Goal: Obtain resource: Download file/media

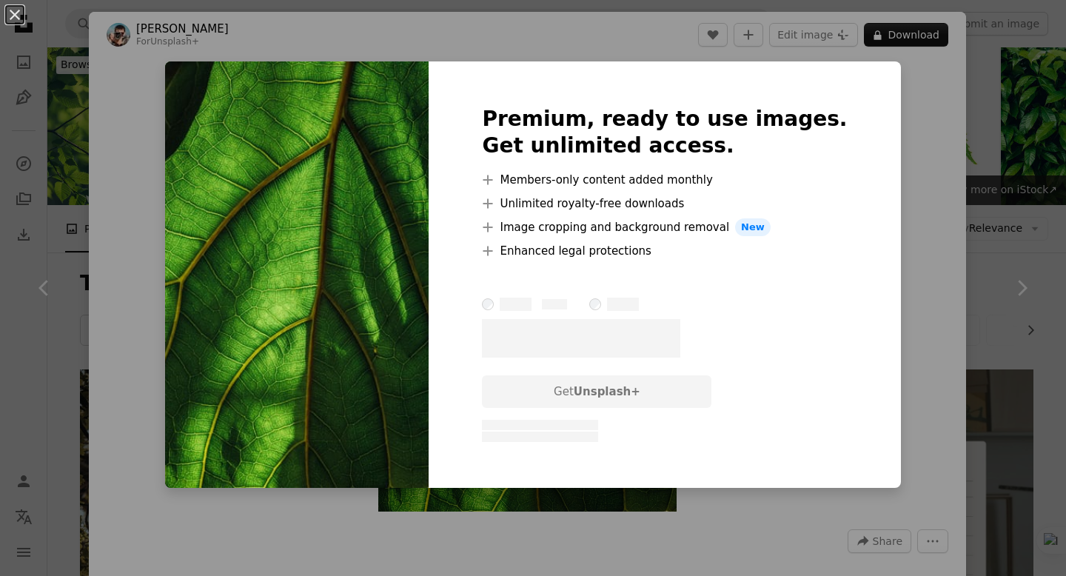
scroll to position [655, 0]
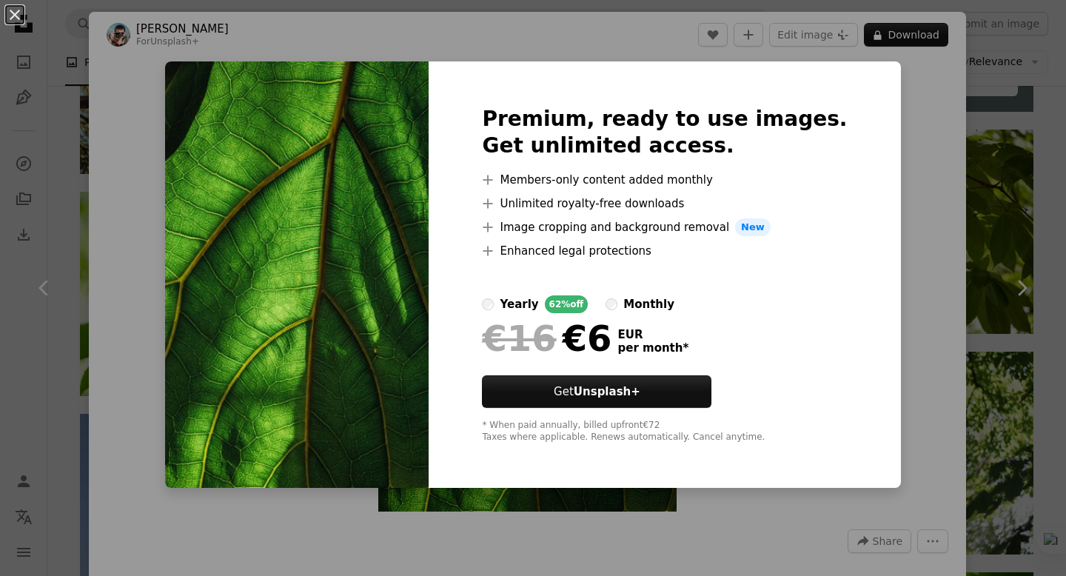
click at [582, 44] on div "An X shape Premium, ready to use images. Get unlimited access. A plus sign Memb…" at bounding box center [533, 288] width 1066 height 576
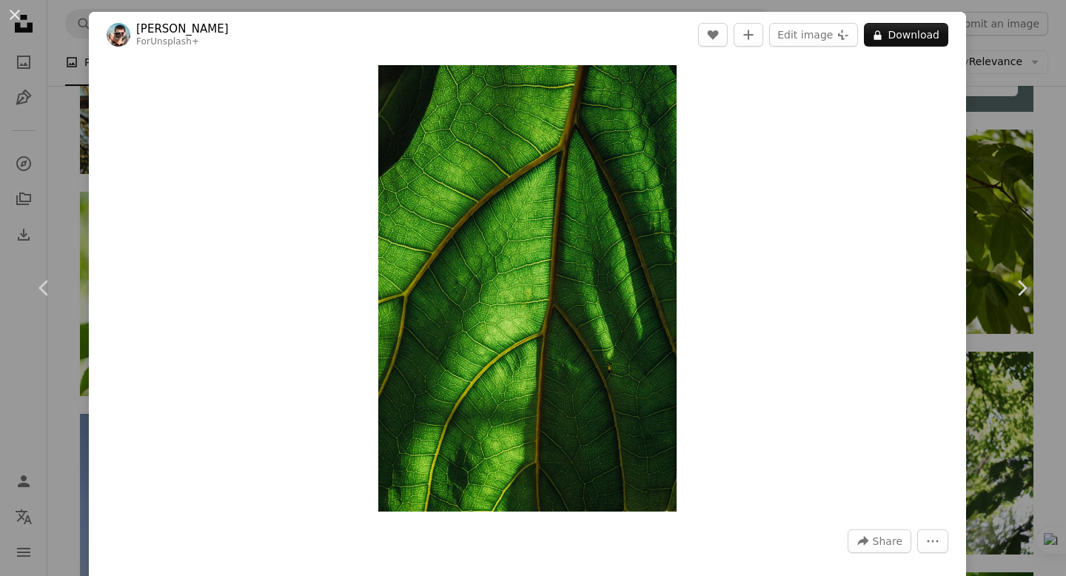
click at [994, 36] on div "An X shape Chevron left Chevron right [PERSON_NAME] For Unsplash+ A heart A plu…" at bounding box center [533, 288] width 1066 height 576
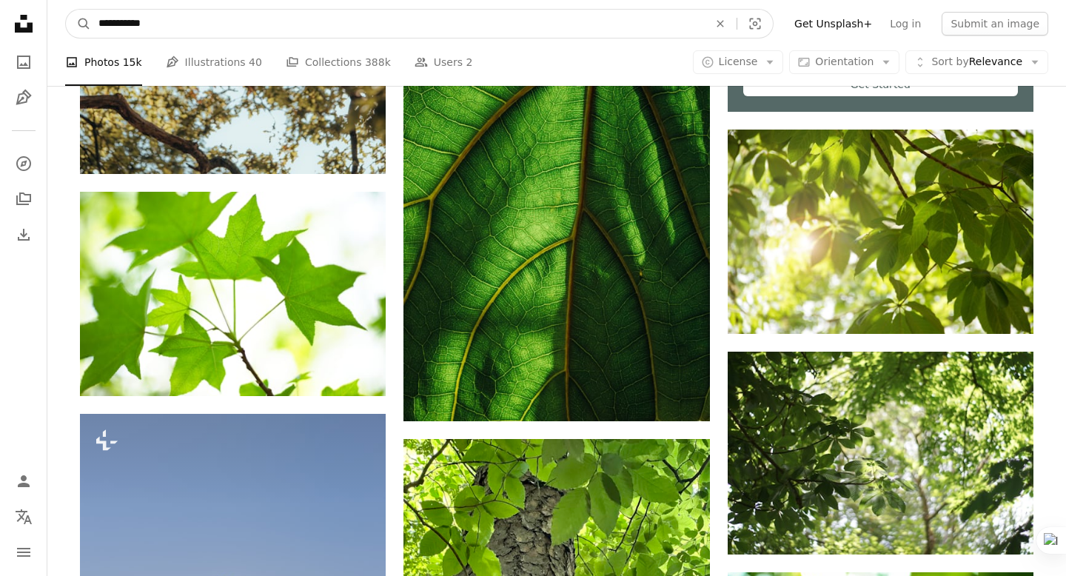
drag, startPoint x: 181, startPoint y: 19, endPoint x: 6, endPoint y: 39, distance: 176.6
drag, startPoint x: 175, startPoint y: 24, endPoint x: 54, endPoint y: 24, distance: 120.7
click at [54, 24] on nav "**********" at bounding box center [556, 23] width 1019 height 47
type input "*******"
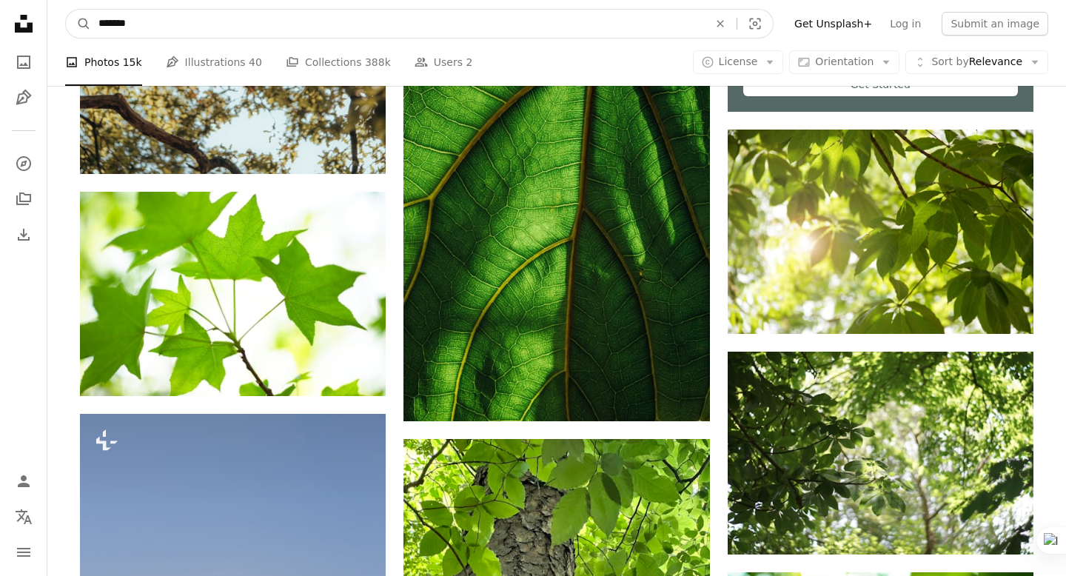
click at [66, 10] on button "A magnifying glass" at bounding box center [78, 24] width 25 height 28
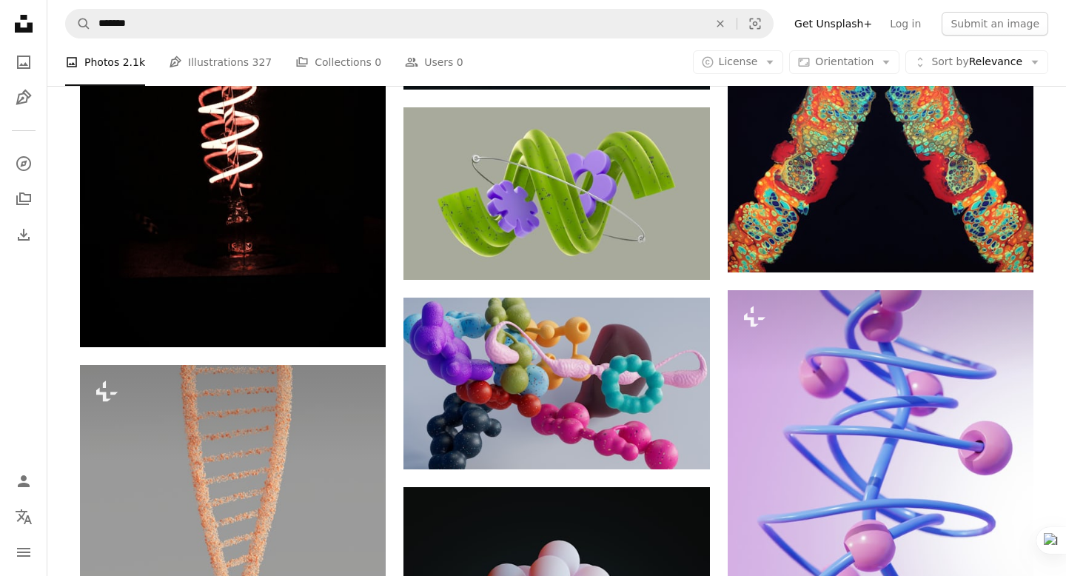
scroll to position [1753, 0]
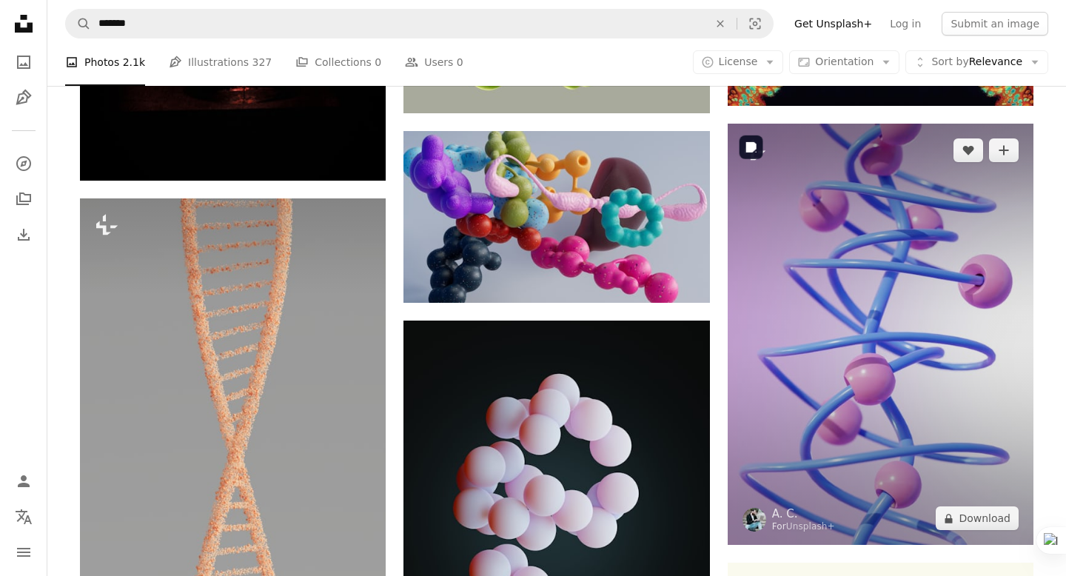
click at [849, 236] on img at bounding box center [881, 335] width 306 height 422
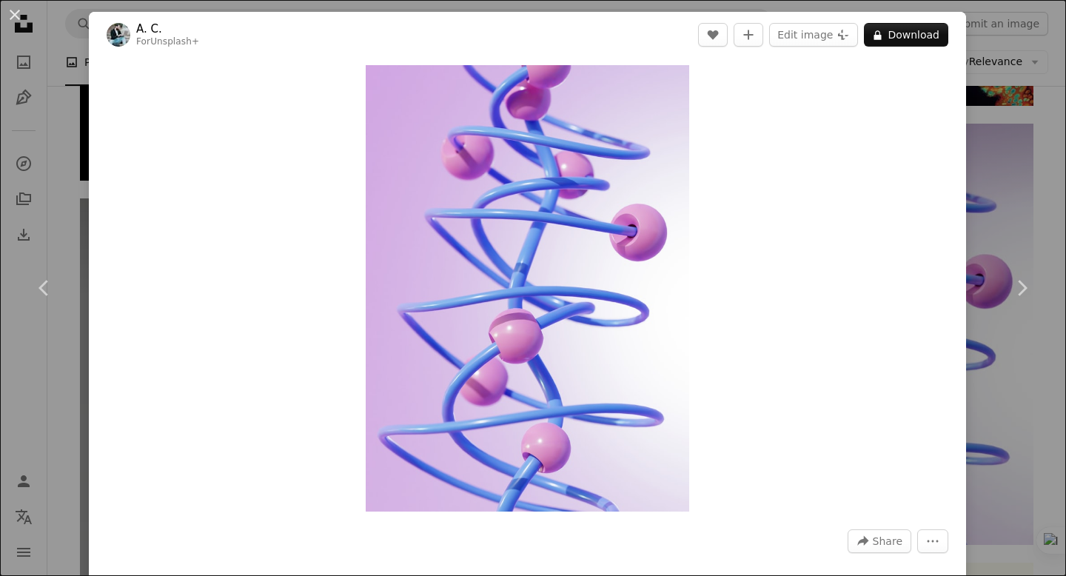
click at [1012, 167] on div "An X shape Chevron left Chevron right A. C. For Unsplash+ A heart A plus sign E…" at bounding box center [533, 288] width 1066 height 576
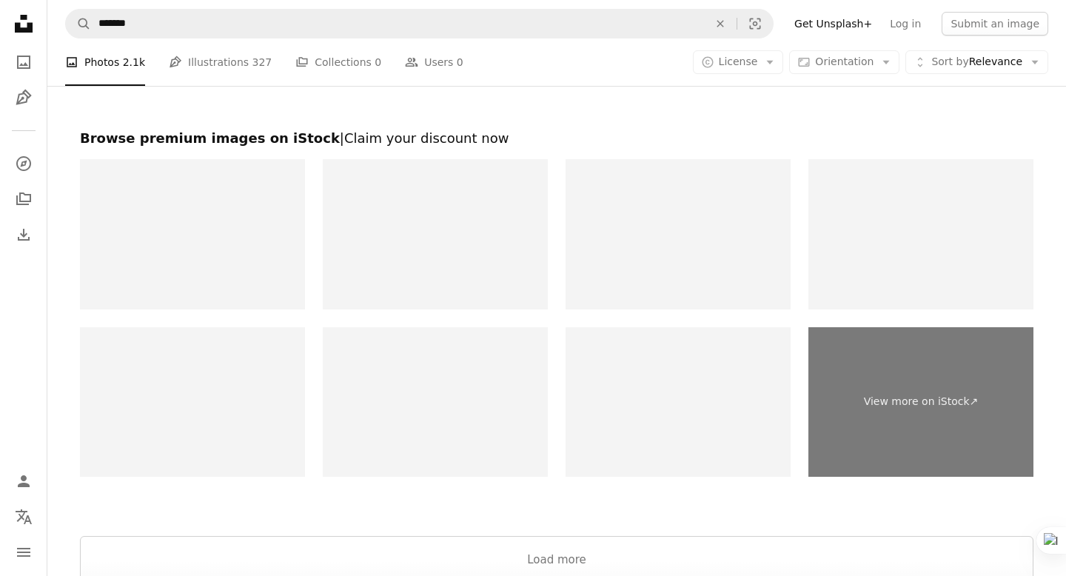
scroll to position [2864, 0]
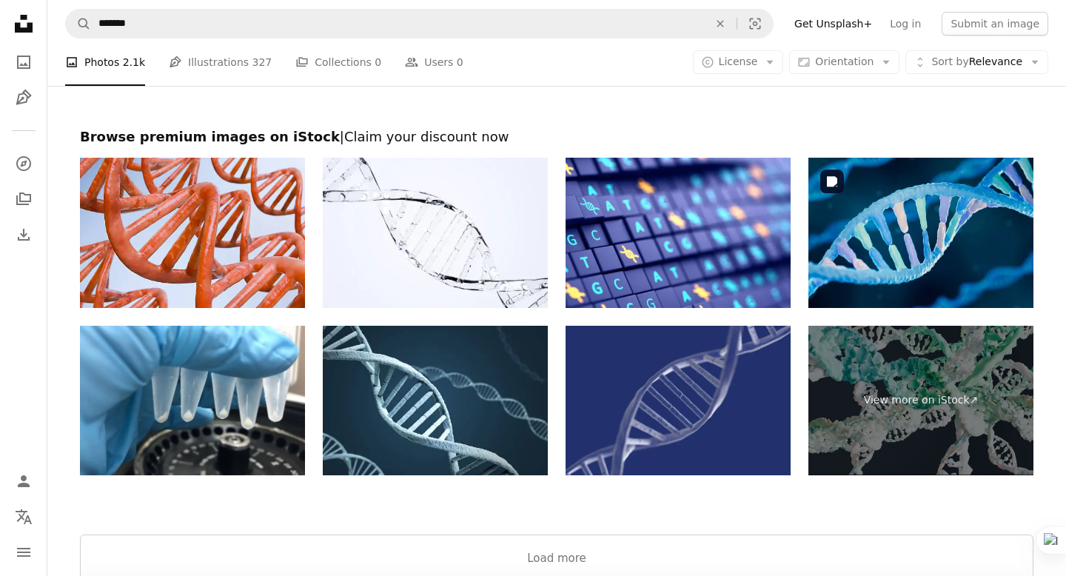
click at [962, 255] on img at bounding box center [921, 233] width 225 height 150
